Goal: Task Accomplishment & Management: Use online tool/utility

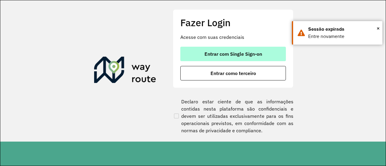
click at [218, 52] on span "Entrar com Single Sign-on" at bounding box center [234, 54] width 58 height 5
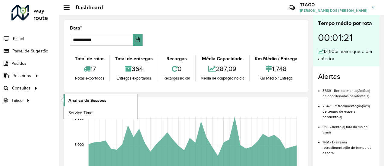
click at [74, 99] on span "Análise de Sessões" at bounding box center [87, 100] width 38 height 6
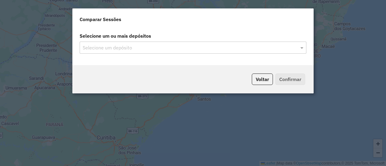
click at [104, 46] on input "text" at bounding box center [190, 47] width 218 height 7
click at [238, 53] on div "Selecione um depósito" at bounding box center [193, 48] width 227 height 12
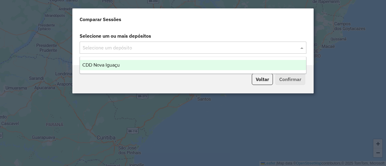
click at [187, 64] on div "CDD Nova Iguaçu" at bounding box center [193, 65] width 226 height 10
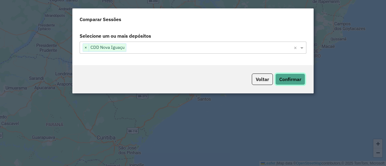
click at [290, 81] on button "Confirmar" at bounding box center [290, 79] width 30 height 11
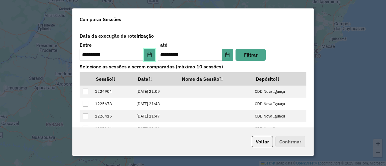
click at [147, 52] on button "Choose Date" at bounding box center [149, 55] width 11 height 12
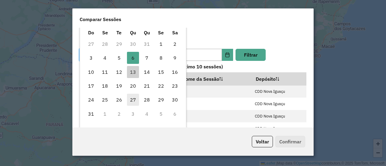
click at [136, 103] on span "27" at bounding box center [133, 100] width 12 height 12
type input "**********"
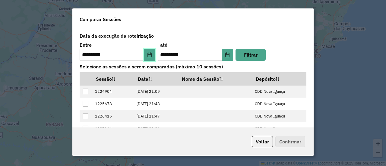
click at [151, 53] on icon "Choose Date" at bounding box center [149, 54] width 5 height 5
click at [208, 31] on label "Data da execução da roteirização" at bounding box center [193, 35] width 234 height 11
click at [153, 56] on button "Choose Date" at bounding box center [149, 55] width 11 height 12
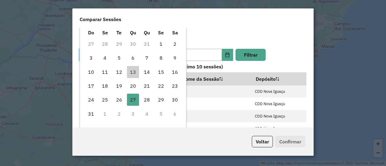
click at [88, 45] on td "27" at bounding box center [91, 44] width 14 height 14
click at [92, 45] on td "27" at bounding box center [91, 44] width 14 height 14
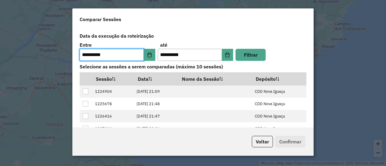
click at [129, 17] on div "Comparar Sessões" at bounding box center [192, 17] width 241 height 19
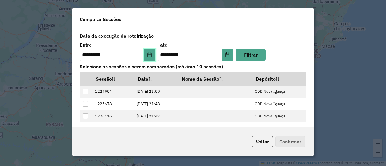
click at [148, 52] on icon "Choose Date" at bounding box center [149, 54] width 5 height 5
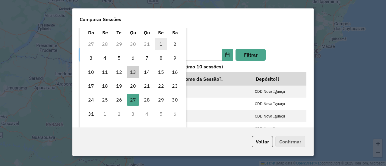
click at [157, 45] on span "1" at bounding box center [161, 44] width 12 height 12
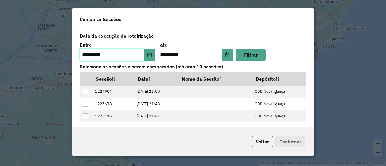
type input "**********"
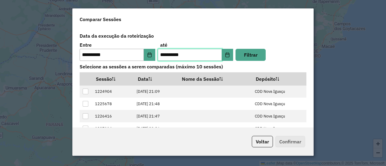
click at [164, 54] on input "**********" at bounding box center [190, 55] width 64 height 12
type input "**********"
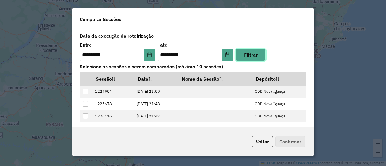
click at [253, 55] on button "Filtrar" at bounding box center [251, 55] width 30 height 12
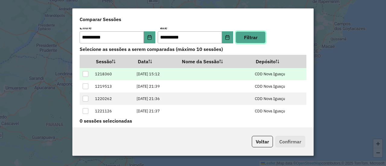
scroll to position [25, 0]
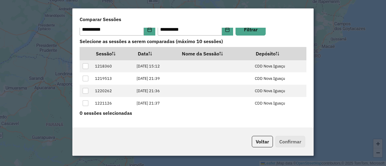
click at [192, 127] on div "**********" at bounding box center [192, 78] width 241 height 100
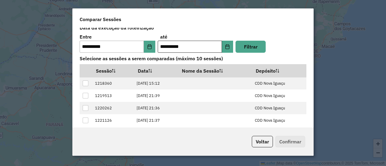
scroll to position [0, 0]
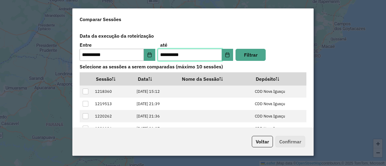
click at [165, 56] on input "**********" at bounding box center [190, 55] width 64 height 12
type input "**********"
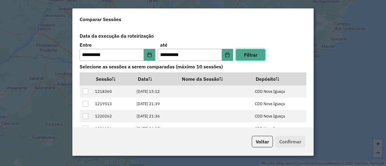
click at [258, 53] on button "Filtrar" at bounding box center [251, 55] width 30 height 12
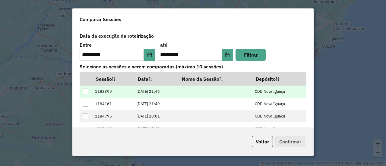
click at [85, 92] on div at bounding box center [86, 92] width 6 height 6
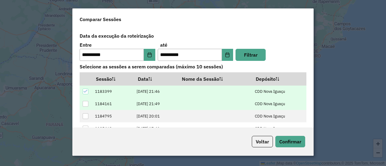
click at [85, 105] on div at bounding box center [86, 104] width 6 height 6
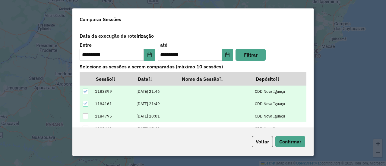
click at [84, 114] on div at bounding box center [86, 116] width 6 height 6
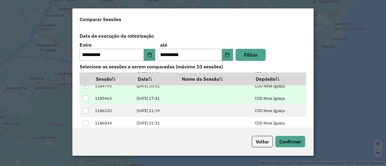
click at [83, 99] on div at bounding box center [86, 99] width 6 height 6
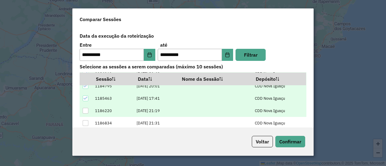
click at [85, 113] on div at bounding box center [86, 111] width 6 height 6
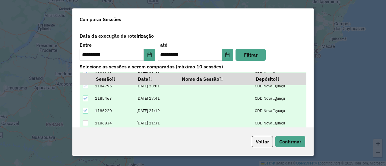
click at [85, 121] on div at bounding box center [86, 123] width 6 height 6
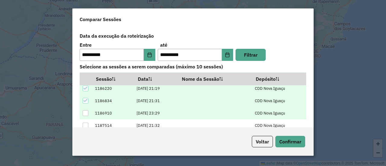
scroll to position [60, 0]
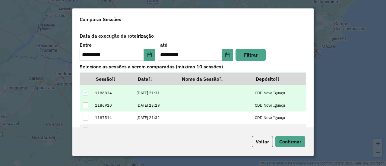
click at [88, 104] on div at bounding box center [86, 106] width 6 height 6
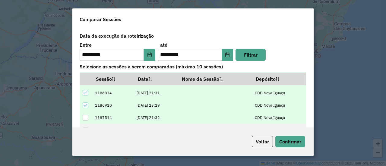
click at [85, 117] on div at bounding box center [86, 118] width 6 height 6
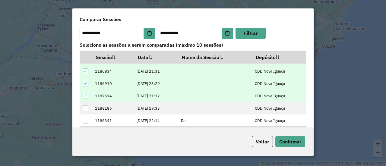
scroll to position [30, 0]
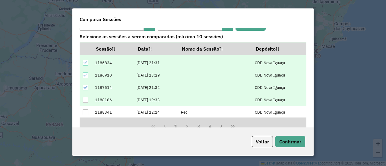
click at [86, 100] on div at bounding box center [86, 100] width 6 height 6
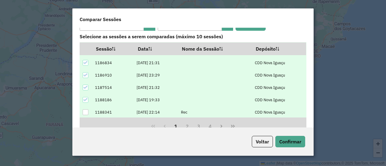
click at [85, 111] on div at bounding box center [86, 113] width 6 height 6
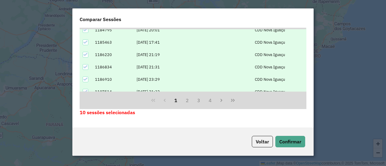
click at [161, 121] on div "**********" at bounding box center [192, 78] width 241 height 100
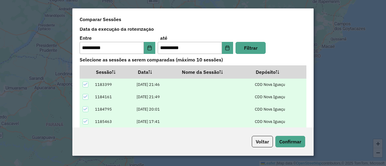
scroll to position [0, 0]
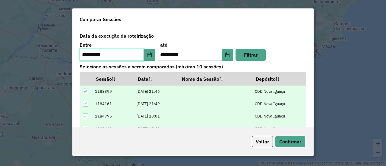
click at [88, 56] on input "**********" at bounding box center [112, 55] width 64 height 12
type input "**********"
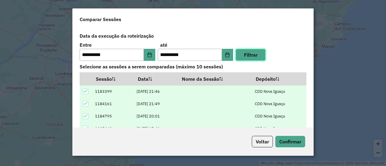
click at [255, 52] on button "Filtrar" at bounding box center [251, 55] width 30 height 12
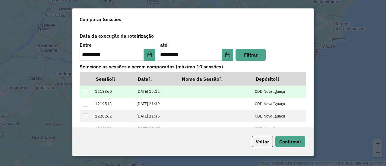
click at [85, 90] on p-tablecheckbox at bounding box center [86, 91] width 6 height 5
click at [86, 91] on p-tablecheckbox at bounding box center [86, 91] width 6 height 5
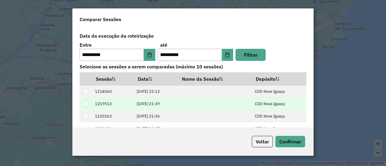
click at [85, 102] on p-tablecheckbox at bounding box center [86, 104] width 6 height 5
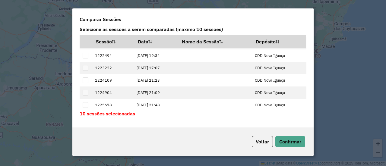
scroll to position [39, 0]
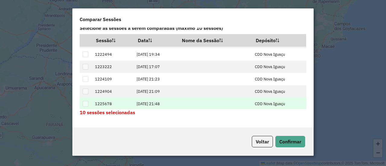
click at [86, 104] on p-tablecheckbox at bounding box center [86, 104] width 6 height 5
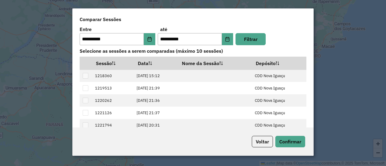
scroll to position [0, 0]
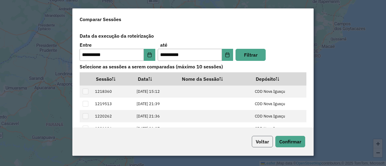
click at [259, 141] on button "Voltar" at bounding box center [262, 141] width 21 height 11
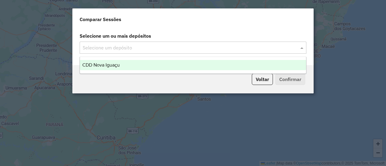
click at [195, 43] on div "Selecione um depósito" at bounding box center [193, 48] width 227 height 12
click at [164, 63] on div "CDD Nova Iguaçu" at bounding box center [193, 65] width 226 height 10
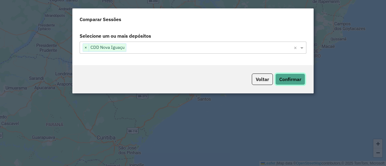
click at [288, 78] on button "Confirmar" at bounding box center [290, 79] width 30 height 11
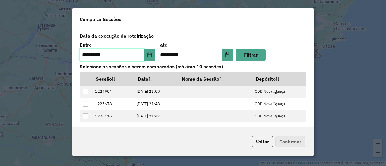
click at [88, 54] on input "**********" at bounding box center [112, 55] width 64 height 12
type input "**********"
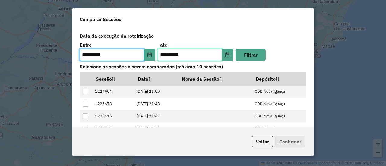
click at [164, 55] on input "**********" at bounding box center [190, 55] width 64 height 12
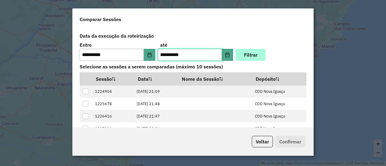
type input "**********"
click at [249, 56] on button "Filtrar" at bounding box center [251, 55] width 30 height 12
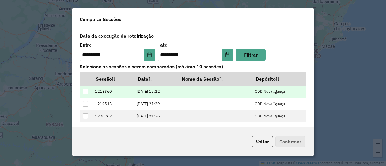
click at [85, 91] on div at bounding box center [86, 92] width 6 height 6
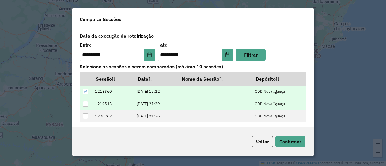
click at [84, 103] on div at bounding box center [86, 104] width 6 height 6
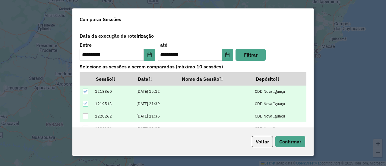
click at [84, 116] on div at bounding box center [86, 116] width 6 height 6
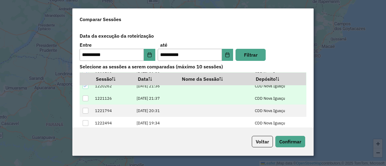
click at [86, 99] on div at bounding box center [86, 99] width 6 height 6
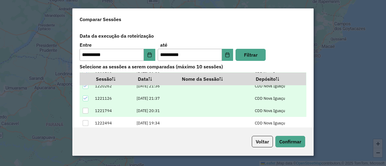
click at [86, 110] on div at bounding box center [86, 111] width 6 height 6
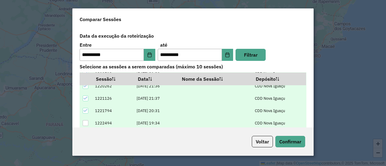
click at [85, 122] on div at bounding box center [86, 123] width 6 height 6
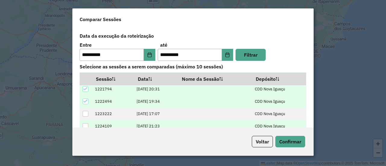
scroll to position [60, 0]
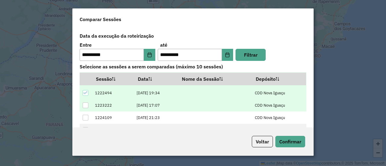
click at [84, 106] on div at bounding box center [86, 106] width 6 height 6
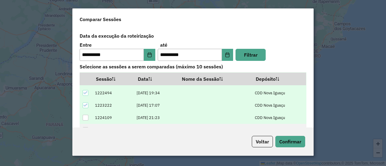
click at [86, 116] on div at bounding box center [86, 118] width 6 height 6
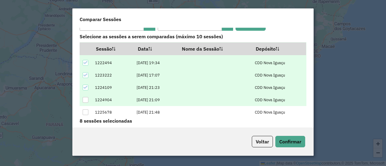
click at [85, 100] on div at bounding box center [86, 100] width 6 height 6
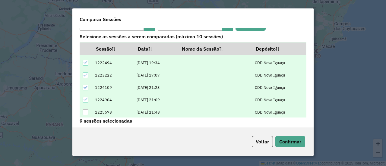
click at [86, 110] on div at bounding box center [86, 113] width 6 height 6
click at [287, 140] on button "Confirmar" at bounding box center [290, 141] width 30 height 11
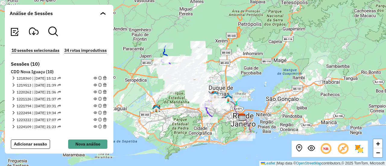
click at [32, 30] on em at bounding box center [34, 32] width 10 height 10
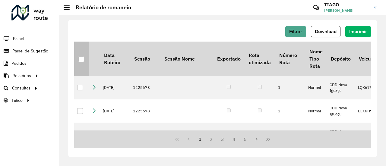
click at [83, 58] on div at bounding box center [81, 59] width 6 height 6
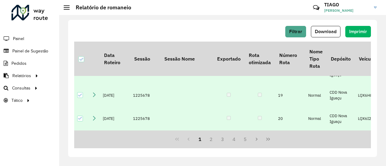
scroll to position [496, 0]
click at [324, 32] on span "Download" at bounding box center [326, 31] width 22 height 5
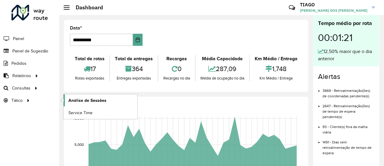
click at [74, 98] on span "Análise de Sessões" at bounding box center [87, 100] width 38 height 6
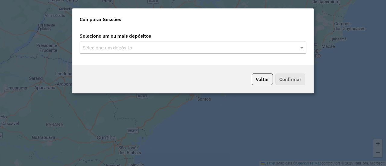
click at [117, 51] on input "text" at bounding box center [190, 47] width 218 height 7
click at [284, 46] on input "text" at bounding box center [190, 47] width 218 height 7
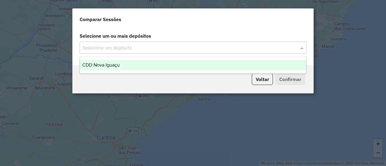
click at [194, 71] on ng-dropdown-panel "CDD Nova Iguaçu" at bounding box center [193, 65] width 227 height 17
click at [212, 68] on div "CDD Nova Iguaçu" at bounding box center [193, 65] width 226 height 10
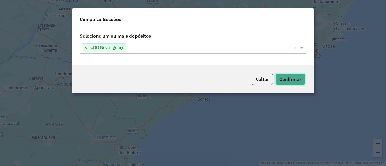
click at [294, 81] on button "Confirmar" at bounding box center [290, 79] width 30 height 11
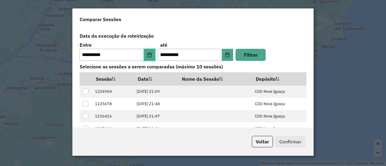
click at [153, 54] on button "Choose Date" at bounding box center [149, 55] width 11 height 12
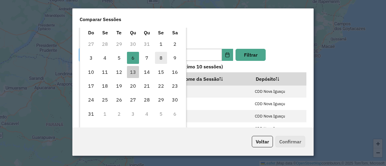
click at [163, 56] on span "8" at bounding box center [161, 58] width 12 height 12
type input "**********"
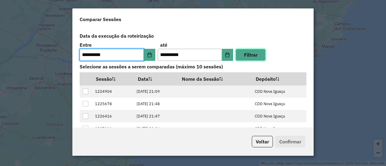
click at [245, 54] on button "Filtrar" at bounding box center [251, 55] width 30 height 12
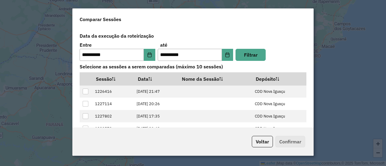
click at [216, 29] on div "**********" at bounding box center [192, 78] width 241 height 100
